Goal: Task Accomplishment & Management: Manage account settings

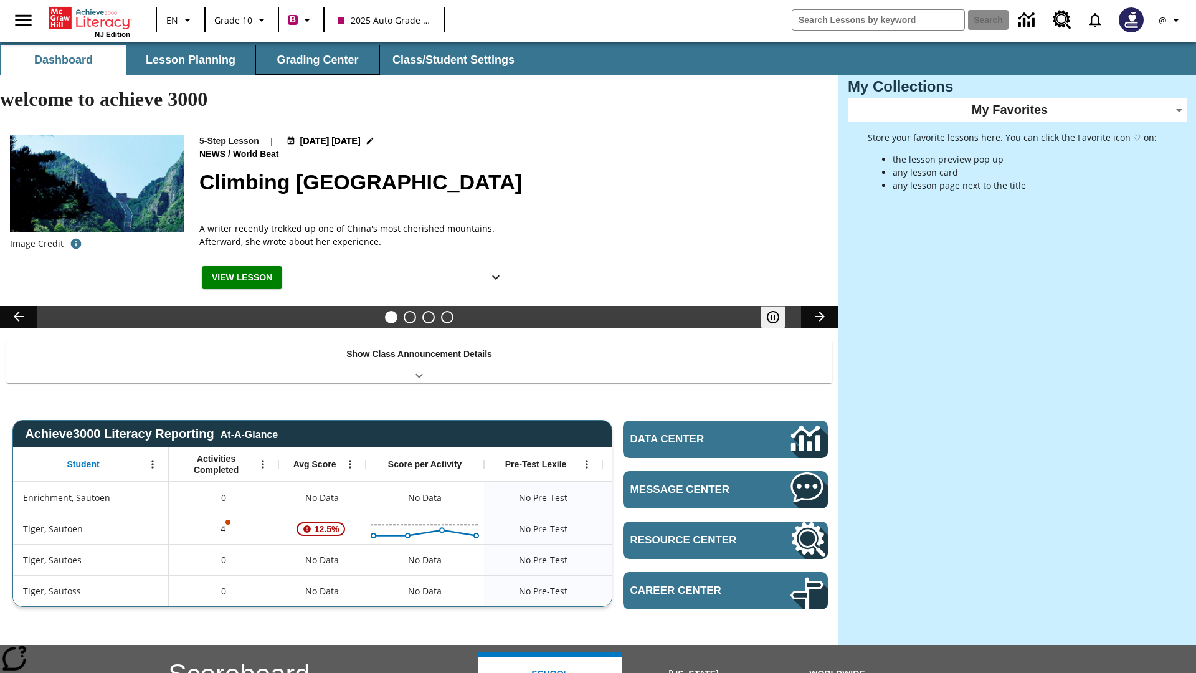
click at [318, 60] on button "Grading Center" at bounding box center [317, 60] width 125 height 30
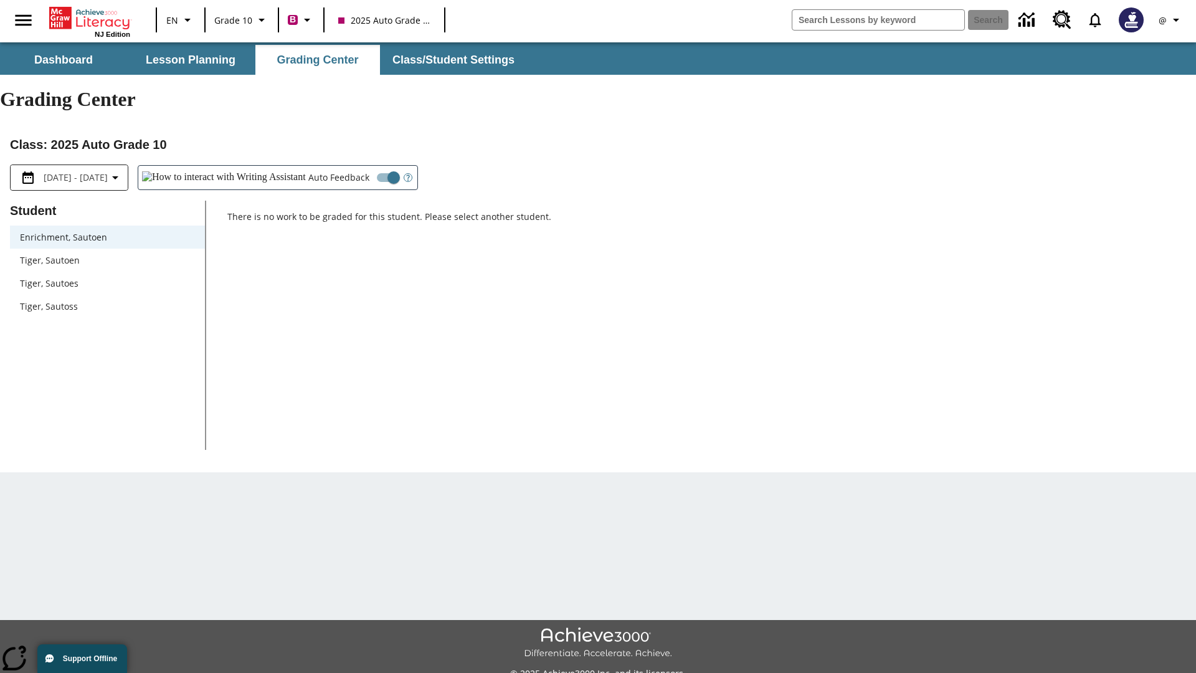
click at [107, 254] on span "Tiger, Sautoen" at bounding box center [107, 260] width 175 height 13
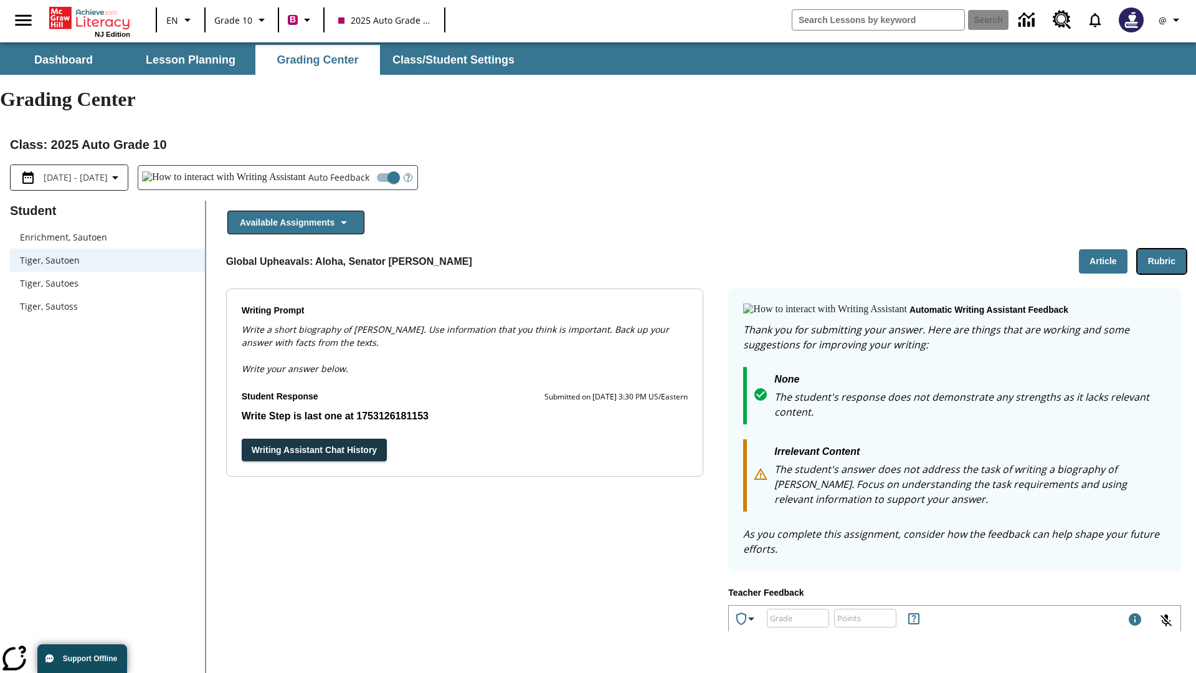
click at [1162, 249] on button "Rubric" at bounding box center [1162, 261] width 49 height 24
click at [1103, 249] on button "Article" at bounding box center [1103, 261] width 49 height 24
click at [181, 20] on icon "Language: EN, Select a language" at bounding box center [188, 19] width 15 height 15
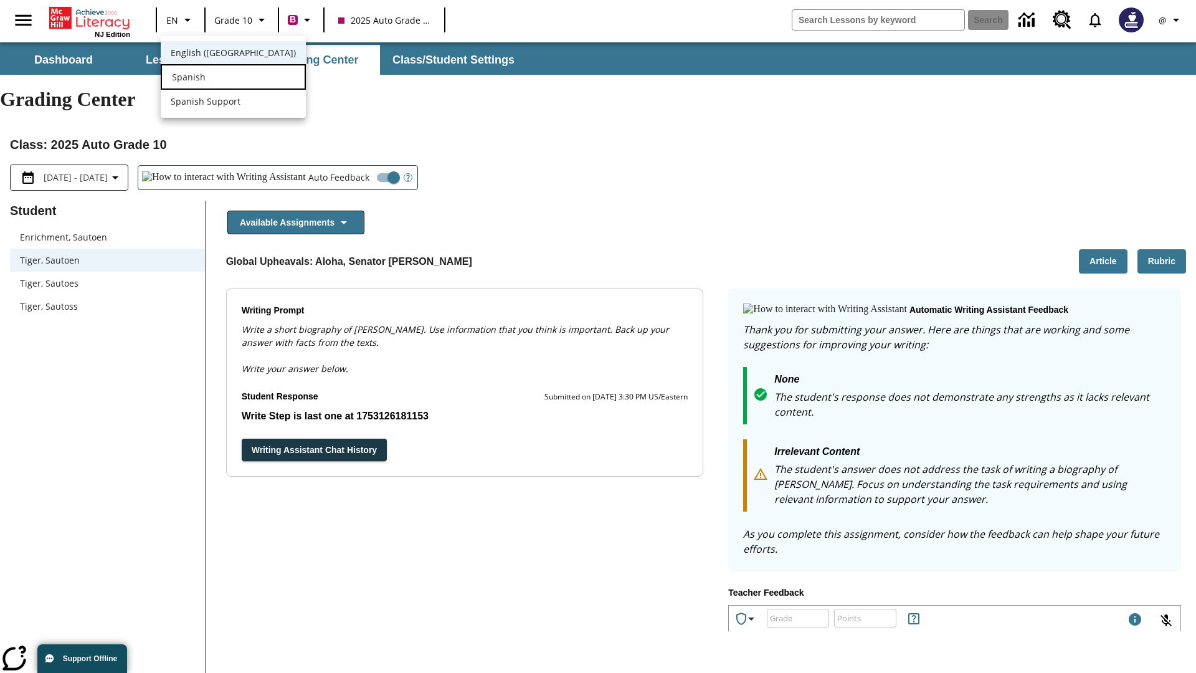
click at [207, 78] on div "Spanish" at bounding box center [233, 77] width 145 height 26
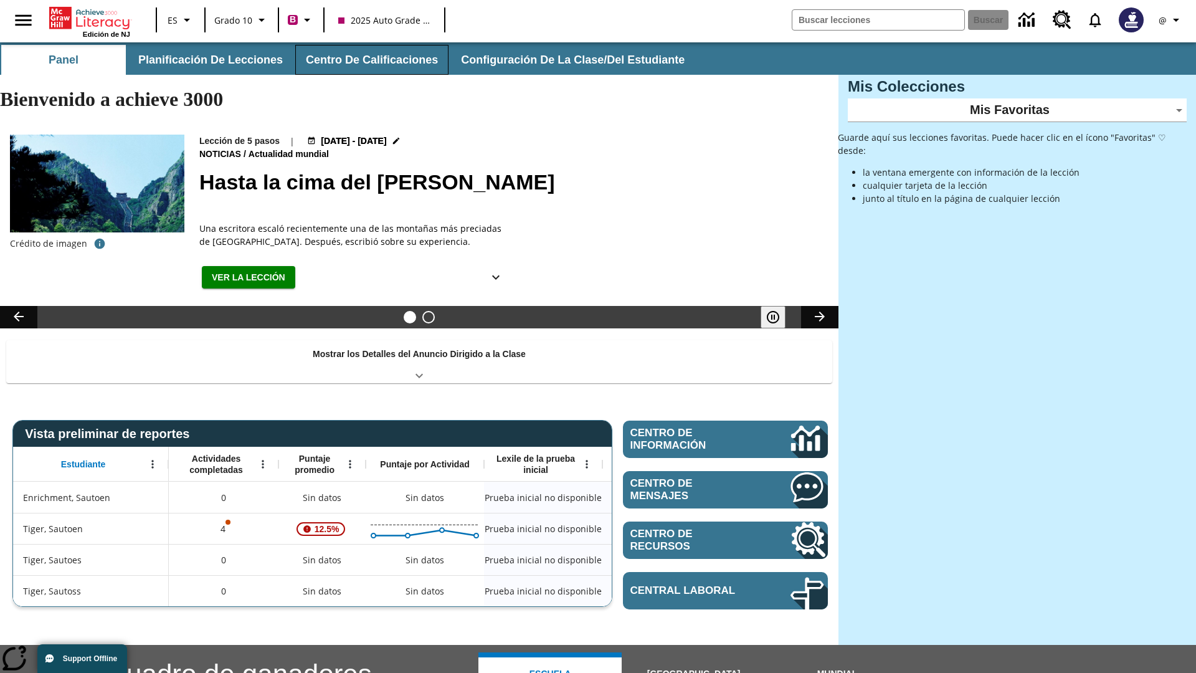
click at [366, 60] on button "Centro de calificaciones" at bounding box center [371, 60] width 153 height 30
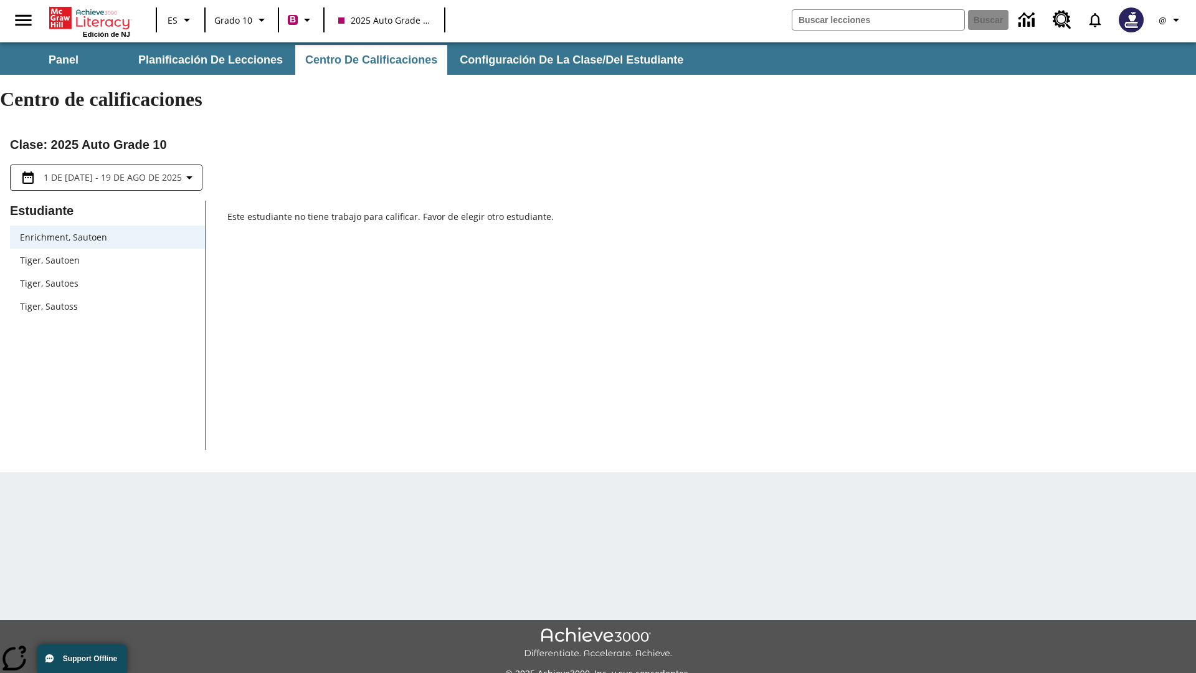
click at [107, 254] on span "Tiger, Sautoen" at bounding box center [107, 260] width 175 height 13
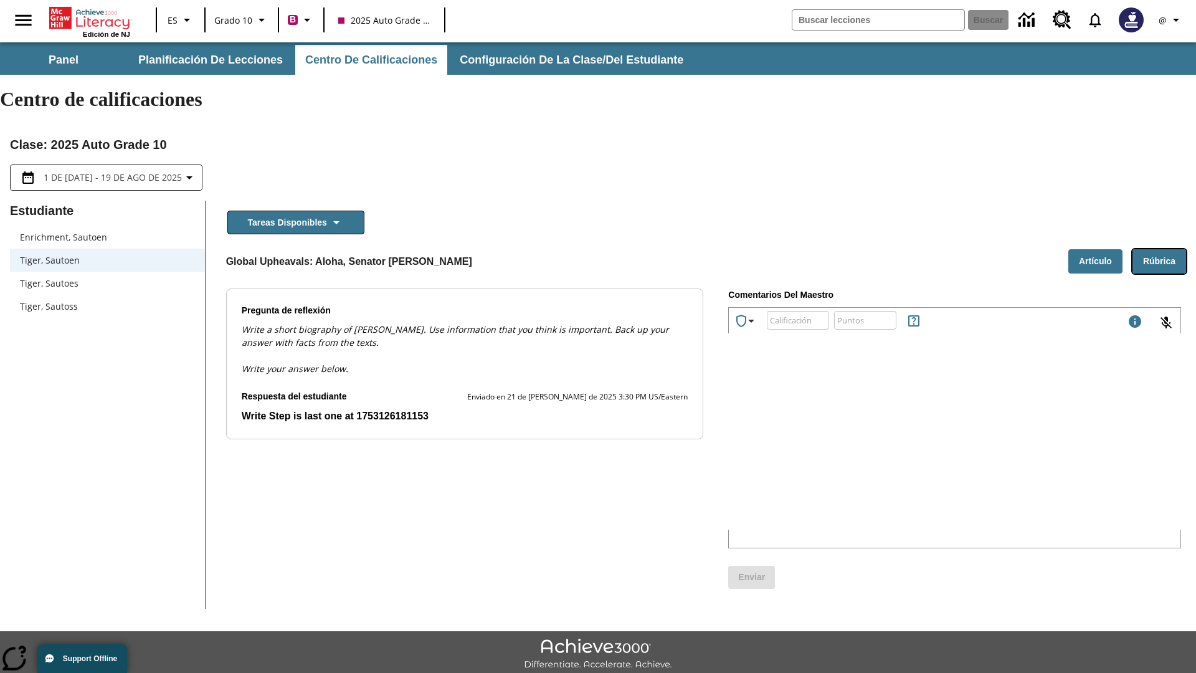
click at [1159, 249] on button "Rúbrica" at bounding box center [1160, 261] width 54 height 24
click at [1095, 249] on button "Artículo" at bounding box center [1095, 261] width 54 height 24
